Goal: Transaction & Acquisition: Purchase product/service

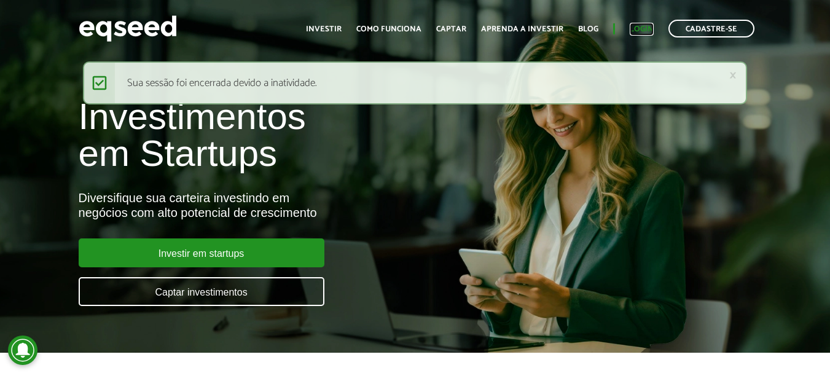
click at [639, 25] on link "Login" at bounding box center [642, 29] width 24 height 8
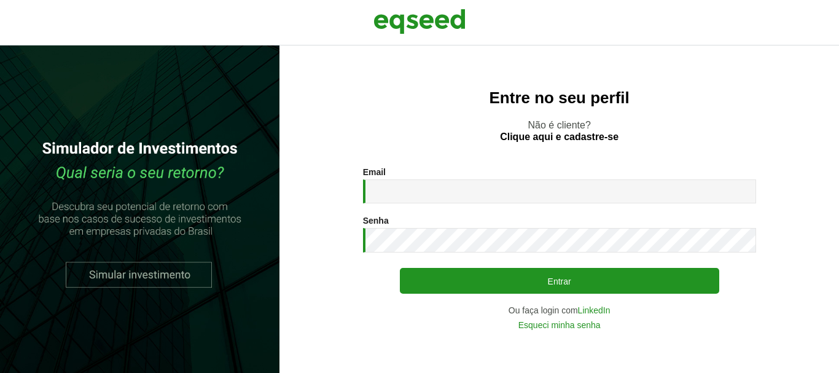
click at [466, 184] on input "Email *" at bounding box center [559, 191] width 393 height 24
type input "**********"
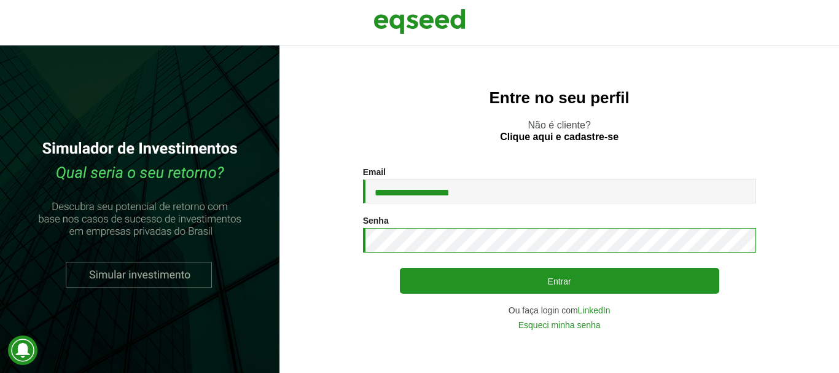
click at [400, 268] on button "Entrar" at bounding box center [560, 281] width 320 height 26
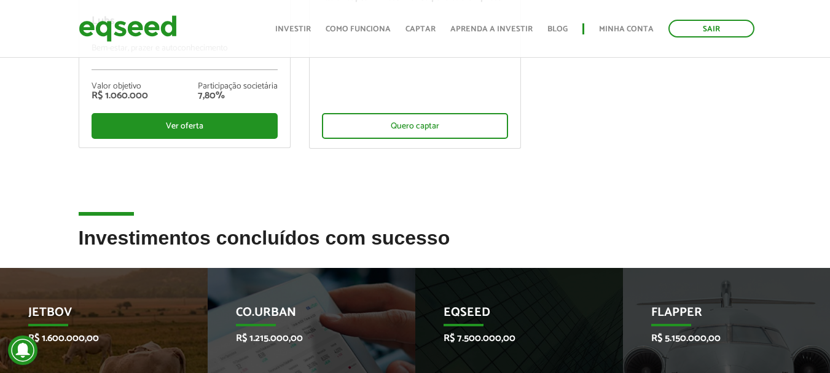
scroll to position [246, 0]
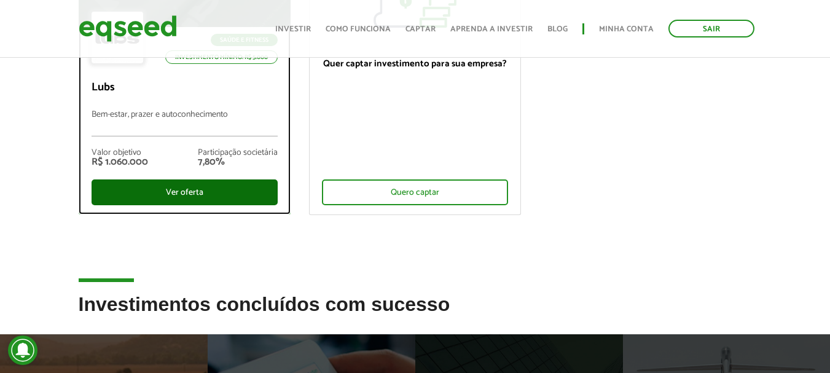
click at [208, 192] on div "Ver oferta" at bounding box center [185, 192] width 186 height 26
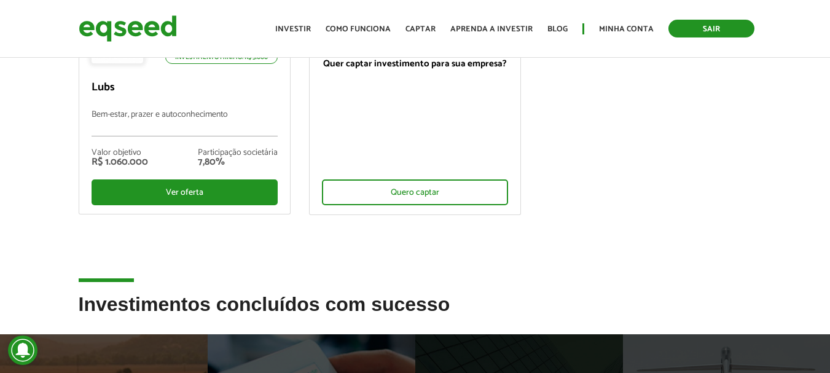
click at [705, 34] on link "Sair" at bounding box center [712, 29] width 86 height 18
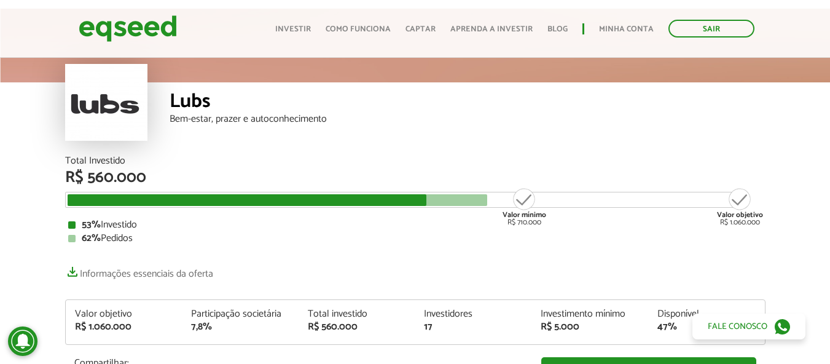
scroll to position [123, 0]
